Goal: Use online tool/utility: Utilize a website feature to perform a specific function

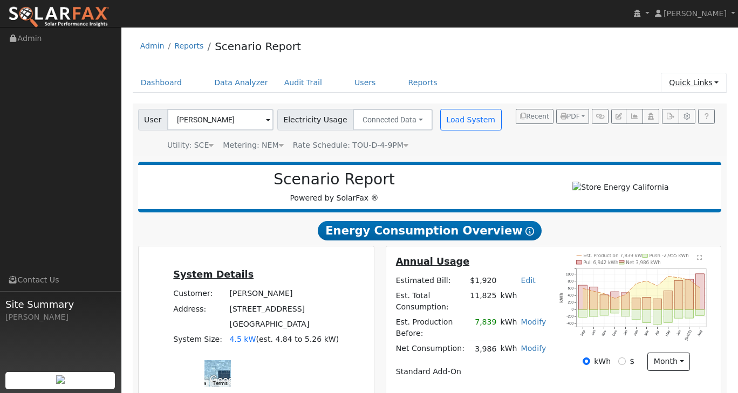
click at [714, 84] on link "Quick Links" at bounding box center [694, 83] width 66 height 20
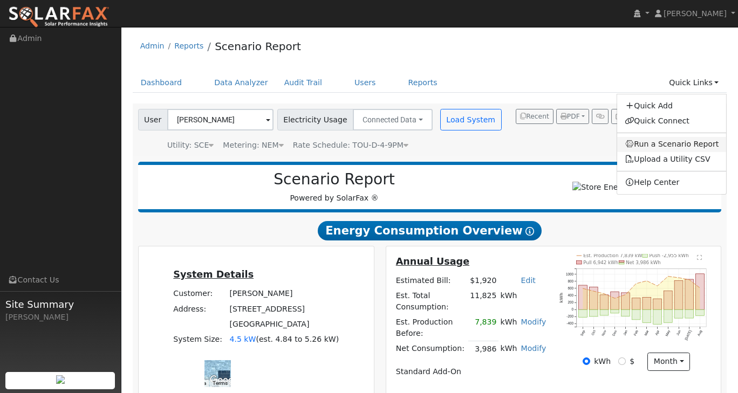
click at [682, 140] on link "Run a Scenario Report" at bounding box center [671, 144] width 109 height 15
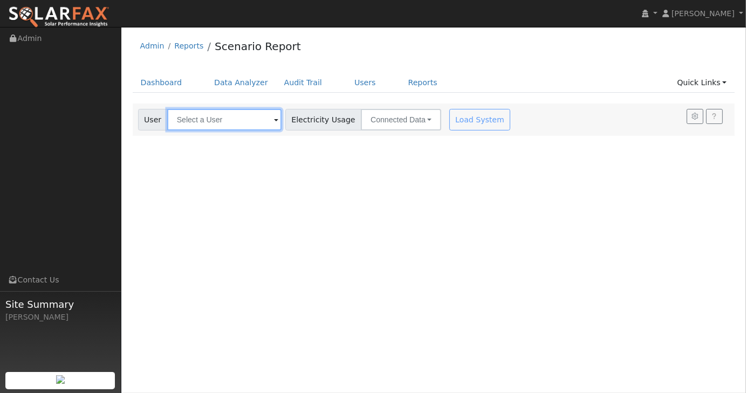
click at [200, 114] on input "text" at bounding box center [224, 120] width 114 height 22
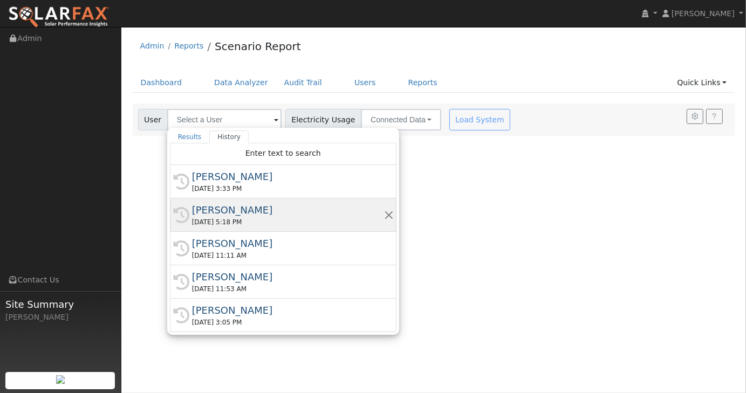
click at [225, 213] on div "[PERSON_NAME]" at bounding box center [288, 210] width 192 height 15
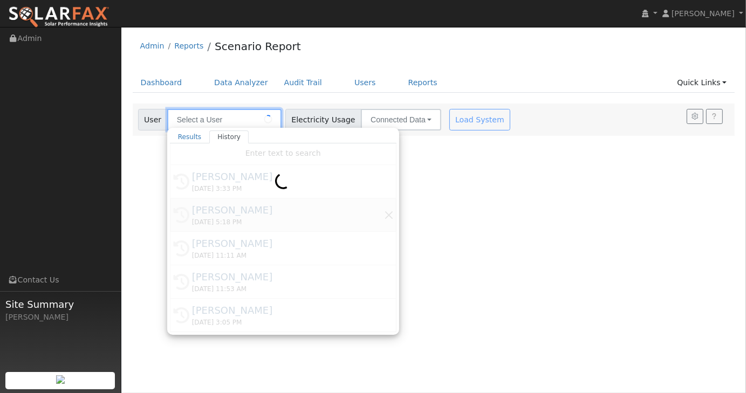
type input "[PERSON_NAME]"
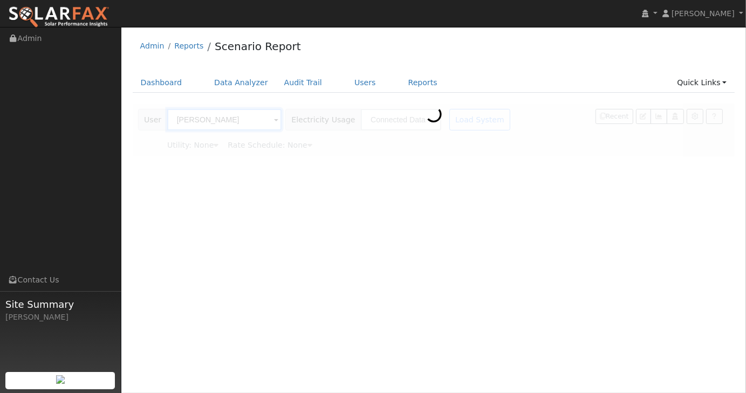
type input "Southern [US_STATE] Edison"
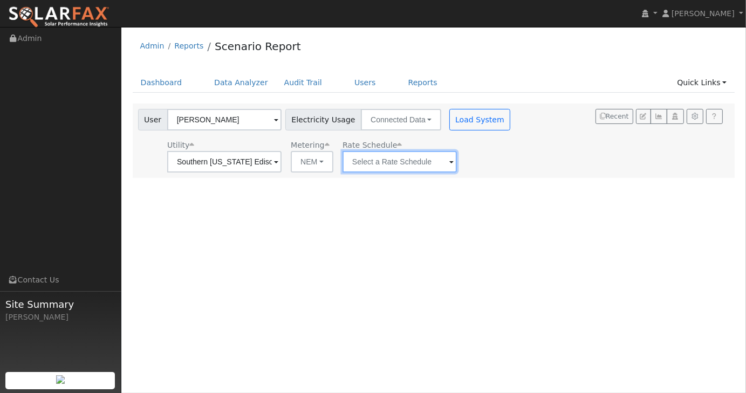
click at [370, 164] on input "text" at bounding box center [399, 162] width 114 height 22
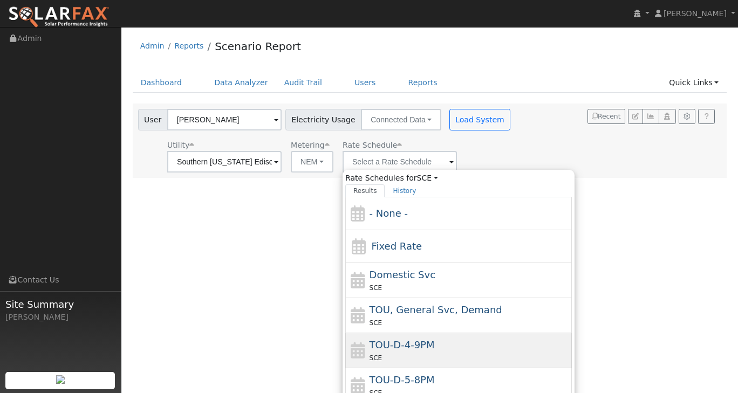
click at [393, 345] on span "TOU-D-4-9PM" at bounding box center [401, 344] width 65 height 11
type input "TOU-D-4-9PM"
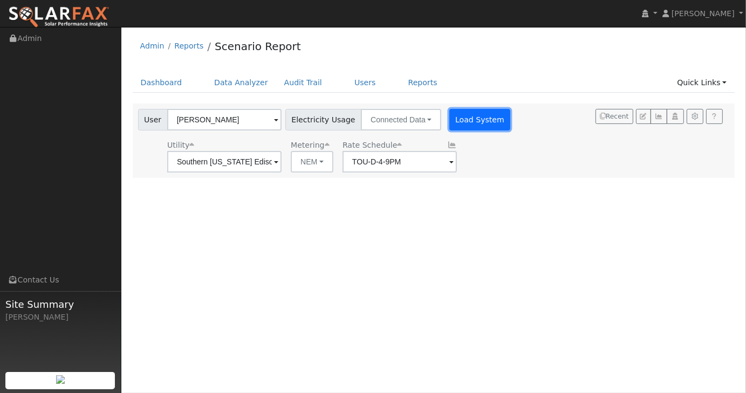
click at [462, 115] on button "Load System" at bounding box center [479, 120] width 61 height 22
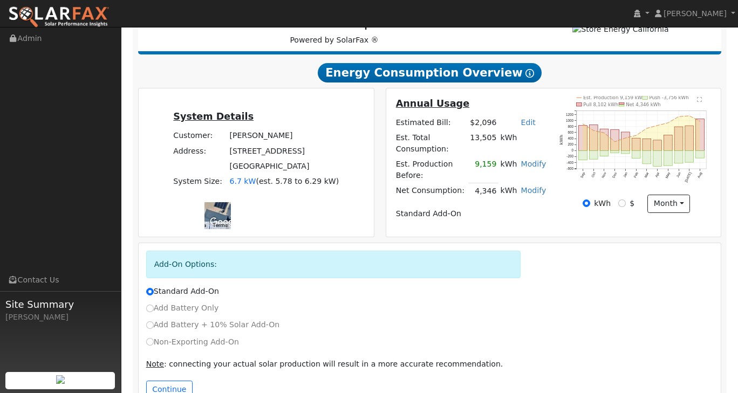
scroll to position [180, 0]
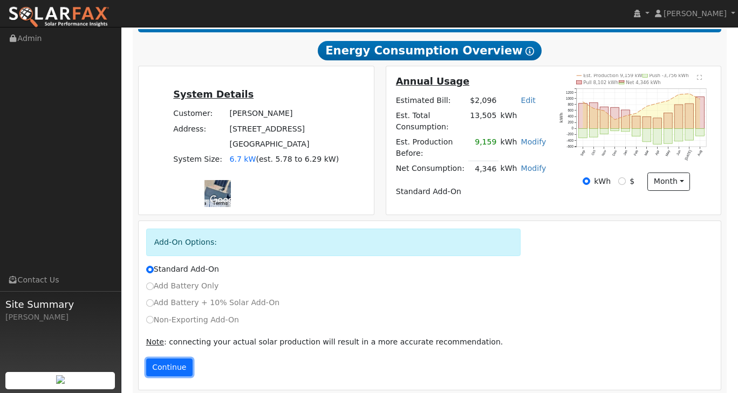
click at [172, 361] on button "Continue" at bounding box center [169, 368] width 46 height 18
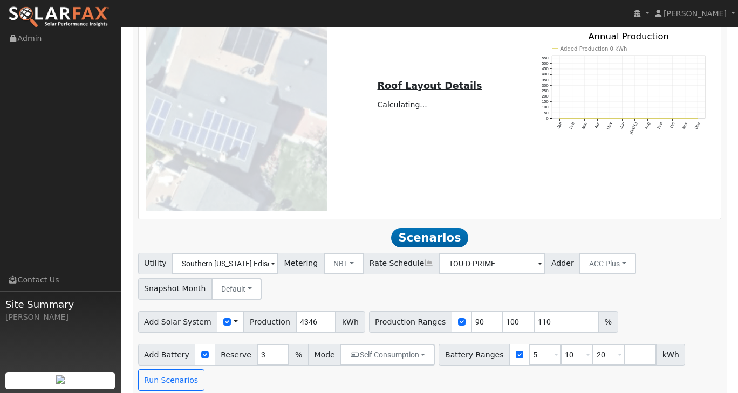
scroll to position [594, 0]
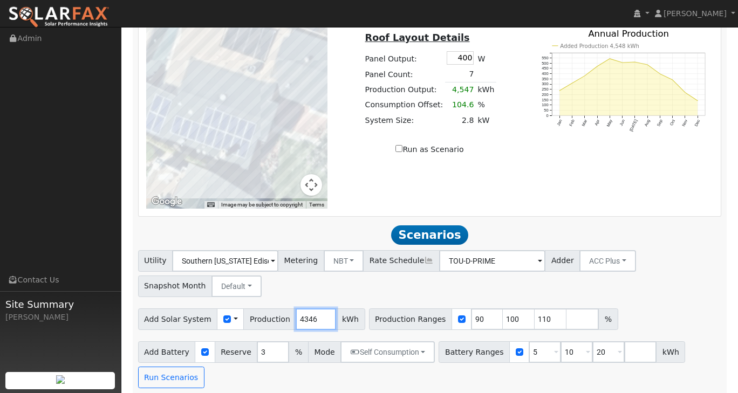
drag, startPoint x: 305, startPoint y: 311, endPoint x: 276, endPoint y: 306, distance: 29.6
click at [276, 308] on div "Add Solar System Use CSV Data Production 4346 kWh" at bounding box center [251, 319] width 227 height 22
type input "5915"
click at [529, 345] on input "5" at bounding box center [545, 352] width 32 height 22
type input "10"
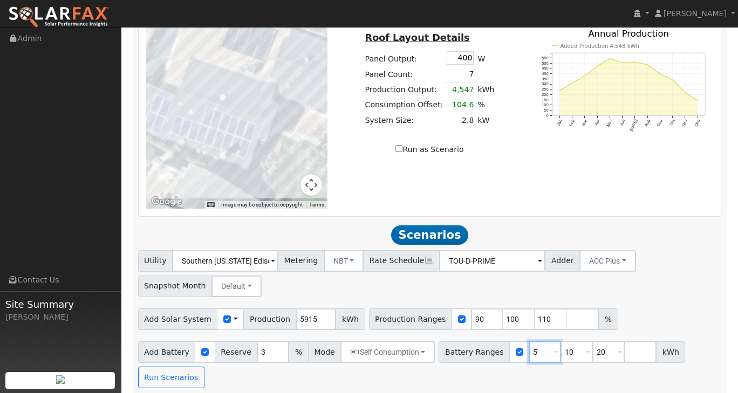
type input "20"
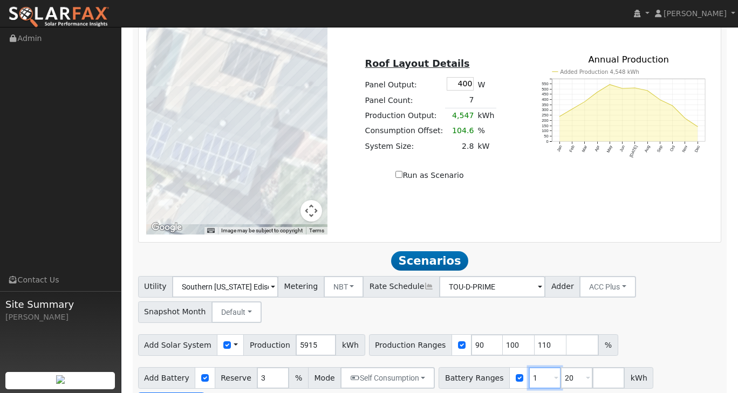
type input "20"
type input "2"
type input "27"
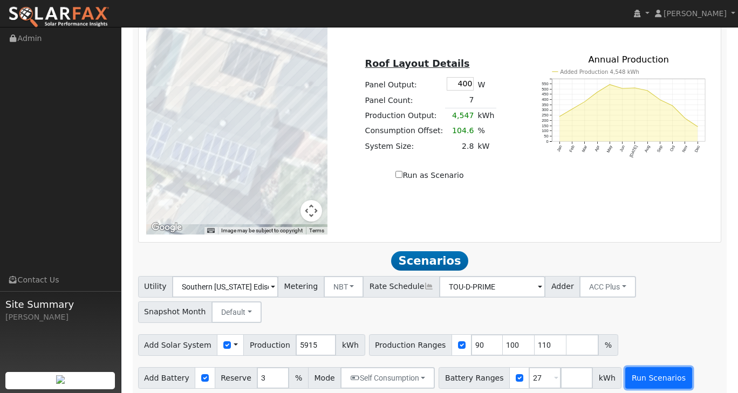
click at [640, 373] on button "Run Scenarios" at bounding box center [658, 378] width 66 height 22
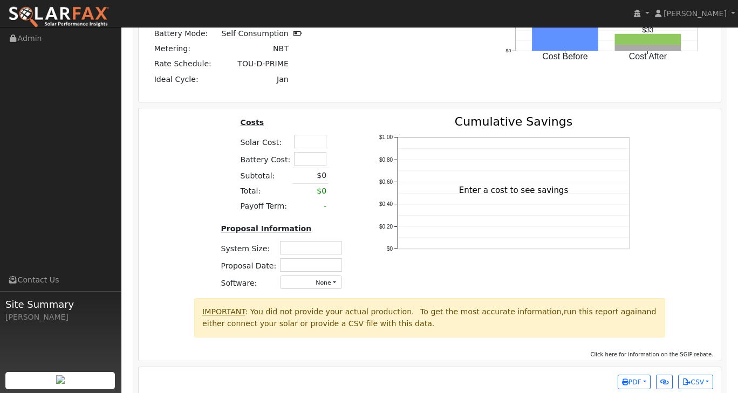
scroll to position [1336, 0]
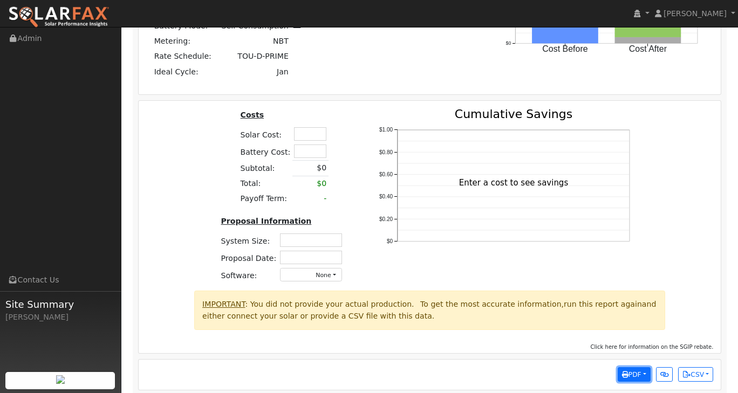
click at [642, 367] on button "PDF" at bounding box center [634, 374] width 33 height 15
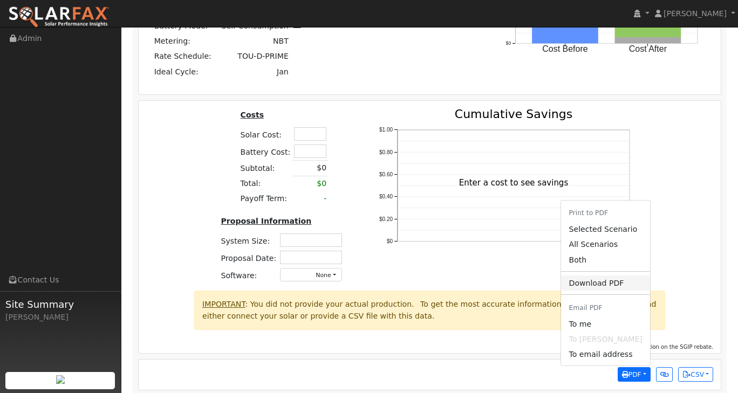
click at [611, 280] on link "Download PDF" at bounding box center [605, 283] width 88 height 15
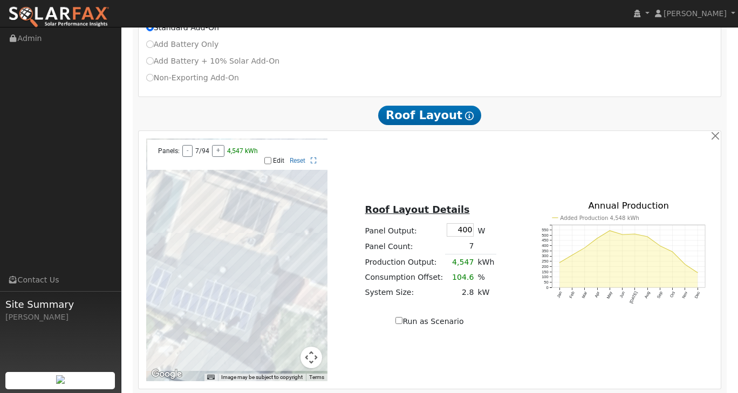
scroll to position [593, 0]
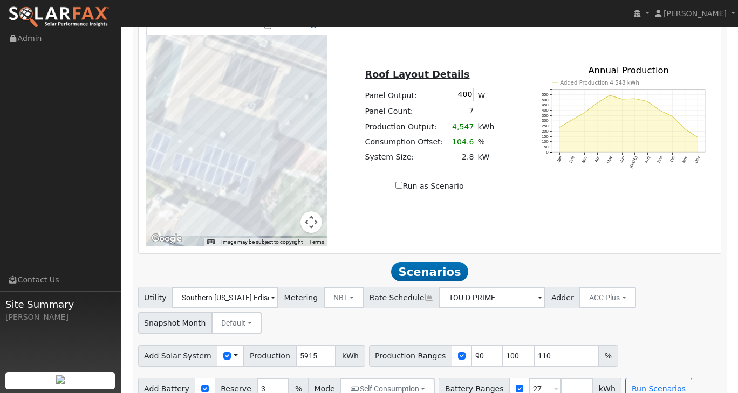
click at [466, 104] on td "7" at bounding box center [460, 112] width 31 height 16
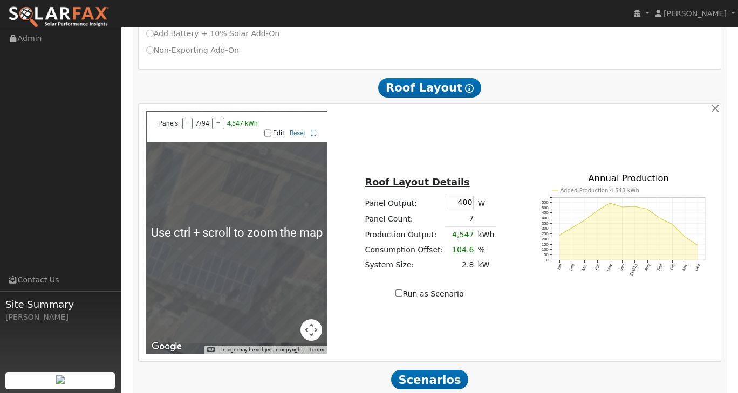
scroll to position [539, 0]
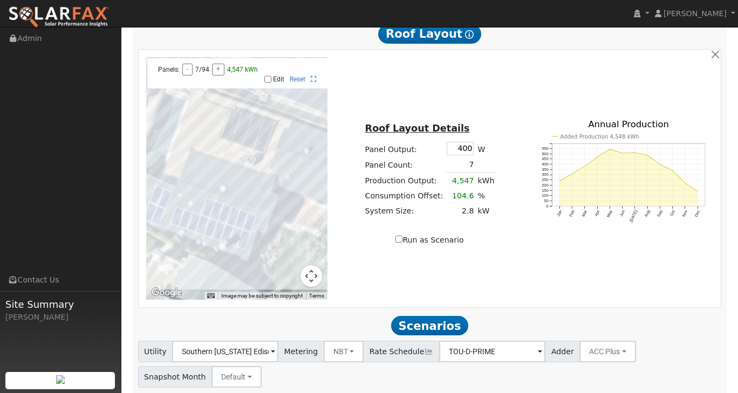
click at [468, 157] on td "7" at bounding box center [460, 165] width 31 height 16
click at [274, 76] on label "Edit" at bounding box center [278, 80] width 11 height 8
click at [271, 76] on input "Edit" at bounding box center [267, 80] width 7 height 8
checkbox input "true"
click at [241, 214] on div at bounding box center [237, 178] width 182 height 243
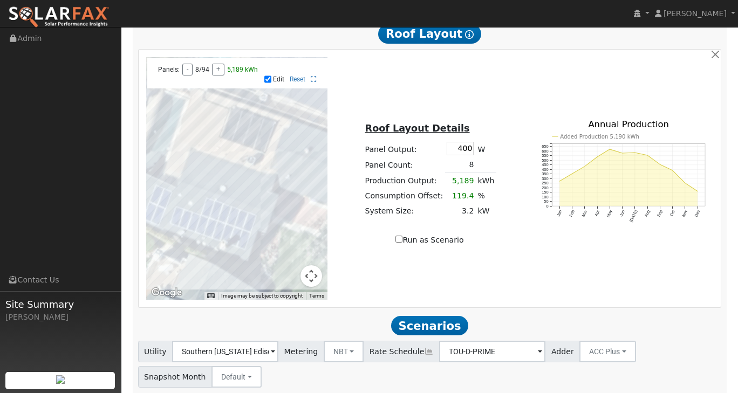
click at [239, 220] on div at bounding box center [237, 178] width 182 height 243
click at [249, 217] on div at bounding box center [237, 178] width 182 height 243
click at [251, 222] on div at bounding box center [237, 178] width 182 height 243
click at [255, 200] on div at bounding box center [237, 178] width 182 height 243
click at [248, 197] on div at bounding box center [237, 178] width 182 height 243
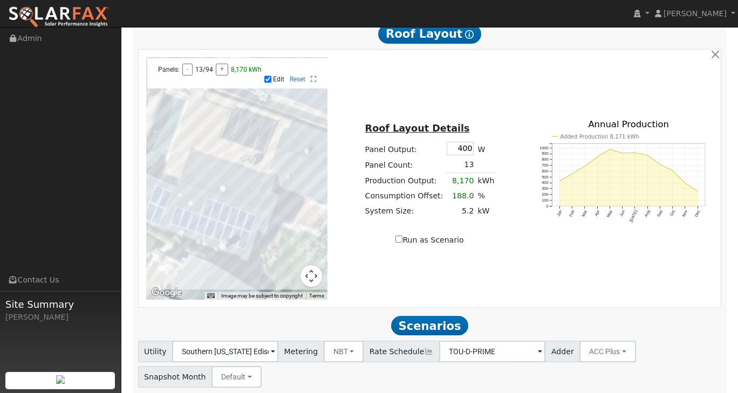
click at [249, 190] on div at bounding box center [237, 178] width 182 height 243
click at [257, 190] on div at bounding box center [237, 178] width 182 height 243
click at [367, 263] on div "To navigate the map with touch gestures double-tap and hold your finger on the …" at bounding box center [429, 178] width 579 height 243
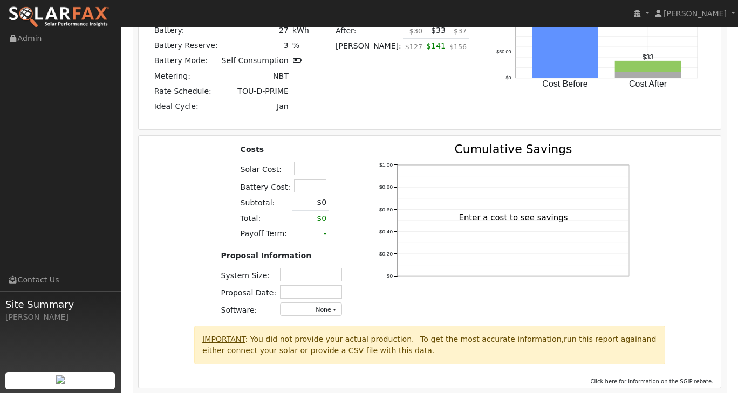
scroll to position [1372, 0]
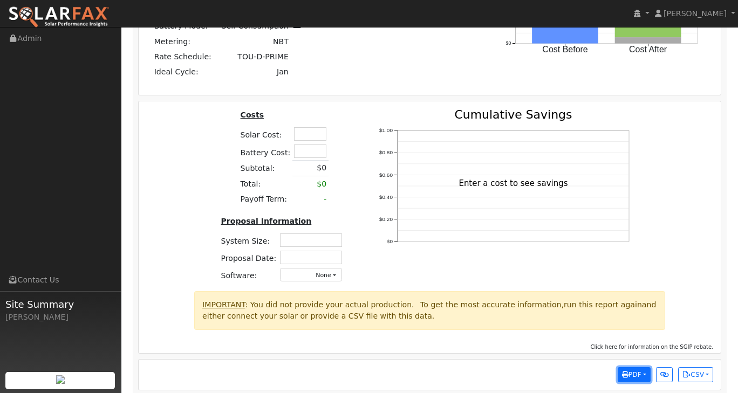
click at [638, 371] on span "PDF" at bounding box center [631, 375] width 19 height 8
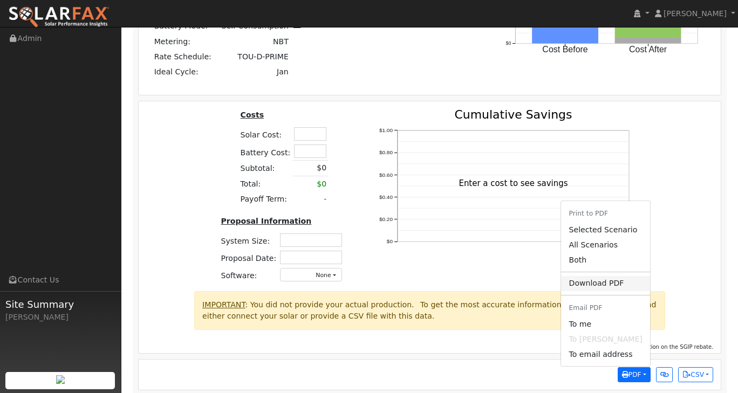
click at [614, 276] on link "Download PDF" at bounding box center [605, 283] width 88 height 15
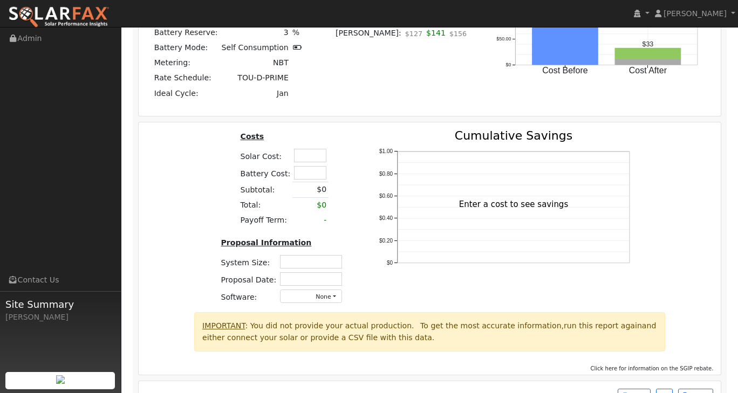
scroll to position [1334, 0]
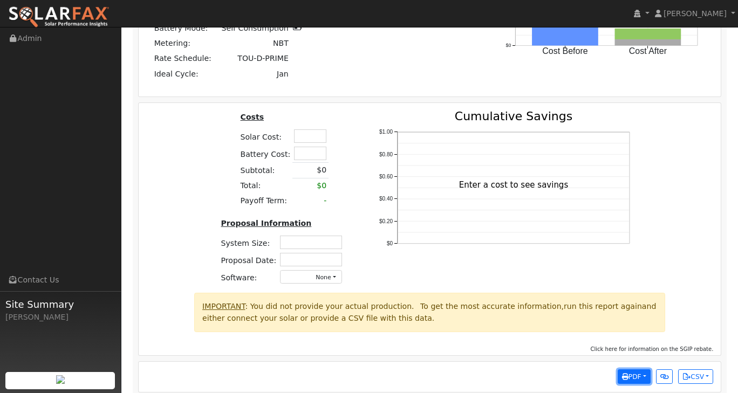
click at [642, 369] on button "PDF" at bounding box center [634, 376] width 33 height 15
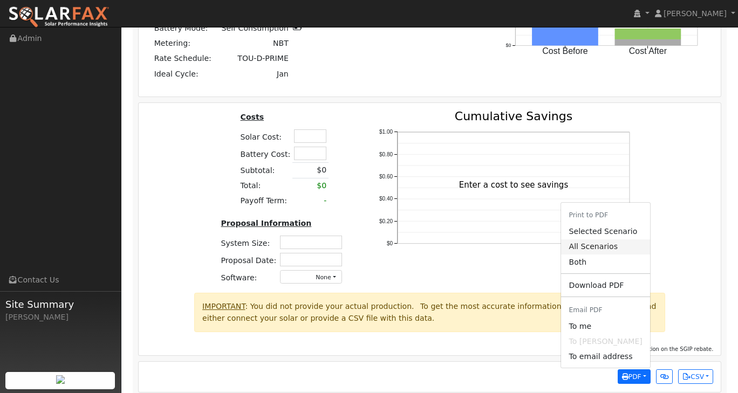
click at [607, 243] on link "All Scenarios" at bounding box center [605, 246] width 88 height 15
